Goal: Check status: Check status

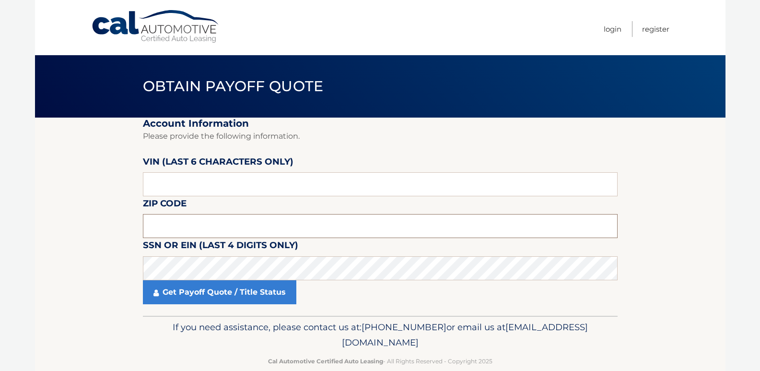
click at [160, 221] on input "text" at bounding box center [380, 226] width 475 height 24
type input "19020"
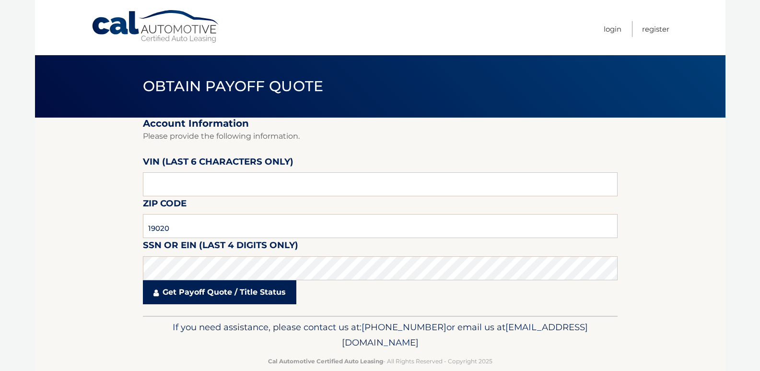
click at [162, 293] on link "Get Payoff Quote / Title Status" at bounding box center [219, 292] width 153 height 24
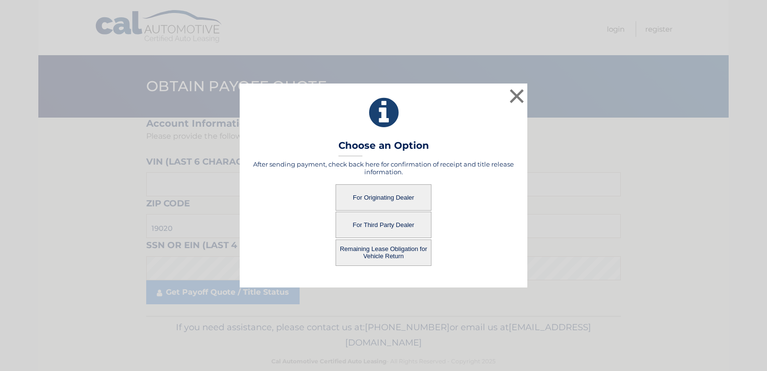
click at [376, 222] on button "For Third Party Dealer" at bounding box center [384, 224] width 96 height 26
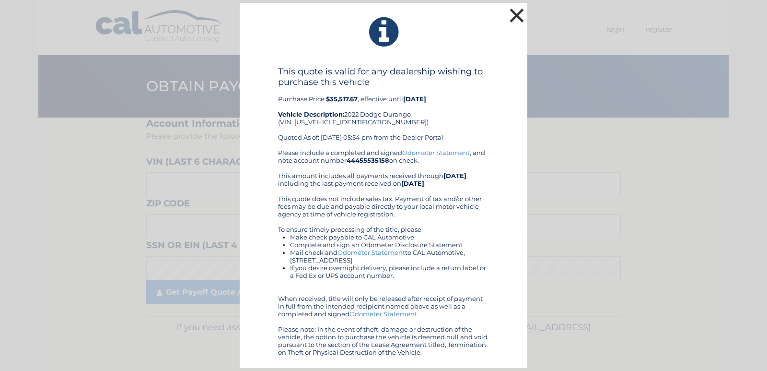
drag, startPoint x: 515, startPoint y: 15, endPoint x: 501, endPoint y: 21, distance: 15.2
click at [516, 15] on button "×" at bounding box center [516, 15] width 19 height 19
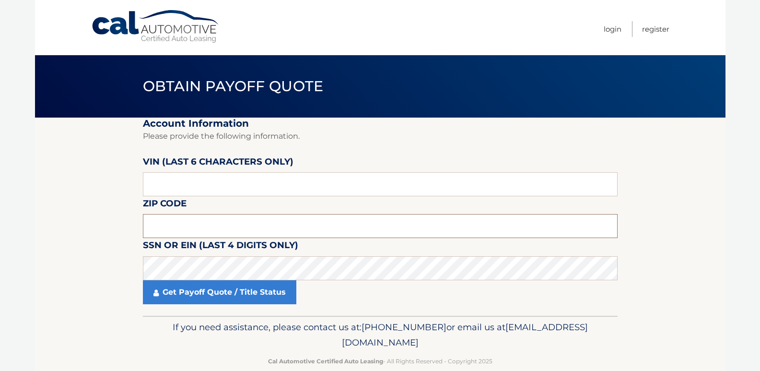
click at [188, 228] on input "text" at bounding box center [380, 226] width 475 height 24
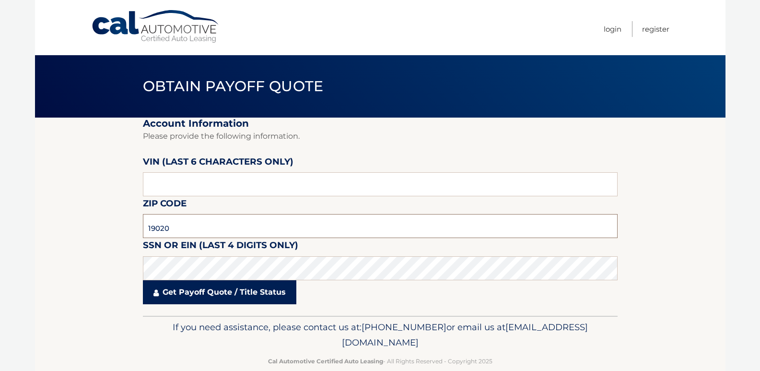
type input "19020"
click at [192, 297] on link "Get Payoff Quote / Title Status" at bounding box center [219, 292] width 153 height 24
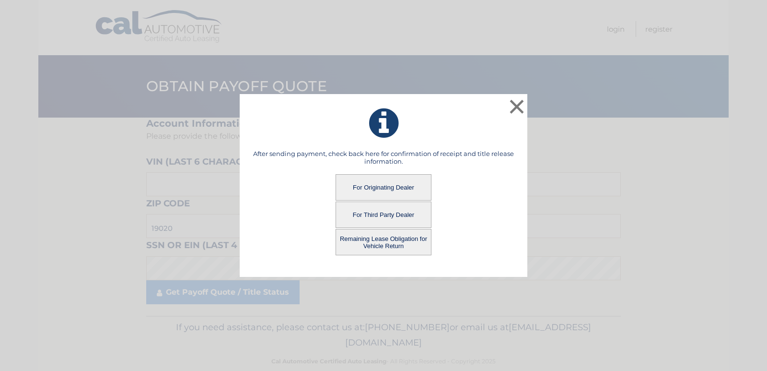
click at [376, 243] on button "Remaining Lease Obligation for Vehicle Return" at bounding box center [384, 242] width 96 height 26
click at [381, 245] on button "Remaining Lease Obligation for Vehicle Return" at bounding box center [384, 242] width 96 height 26
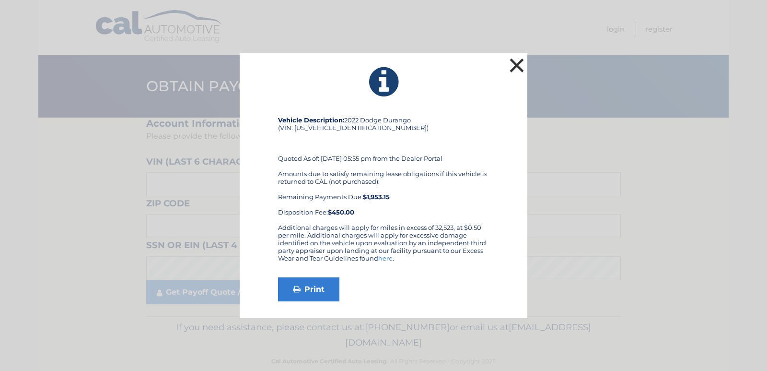
click at [513, 61] on button "×" at bounding box center [516, 65] width 19 height 19
